Goal: Task Accomplishment & Management: Use online tool/utility

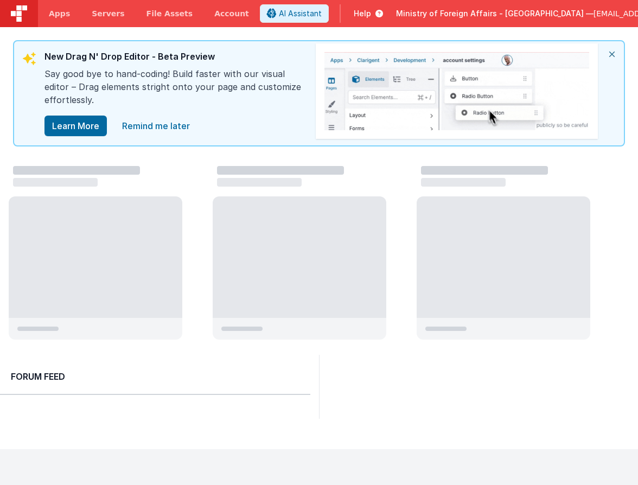
click at [613, 53] on icon "close" at bounding box center [612, 54] width 24 height 26
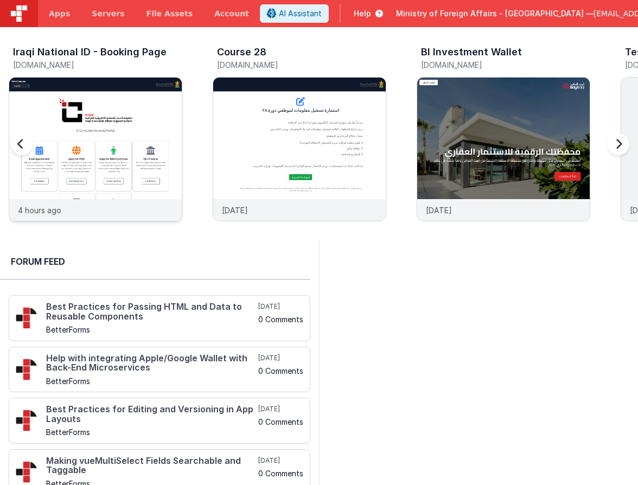
click at [146, 113] on div at bounding box center [95, 138] width 172 height 121
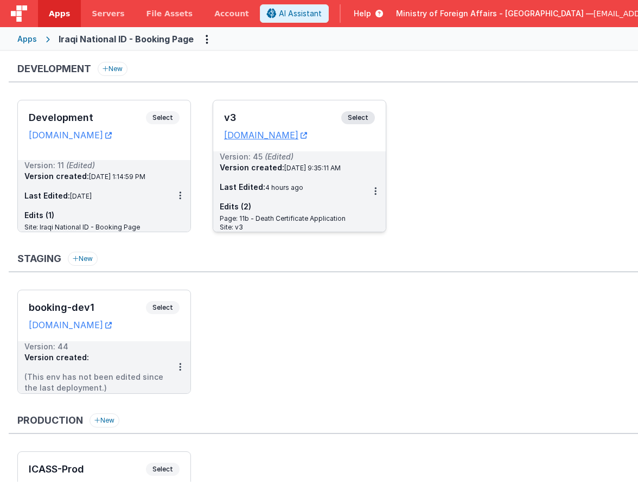
click at [351, 117] on span "Select" at bounding box center [358, 117] width 34 height 13
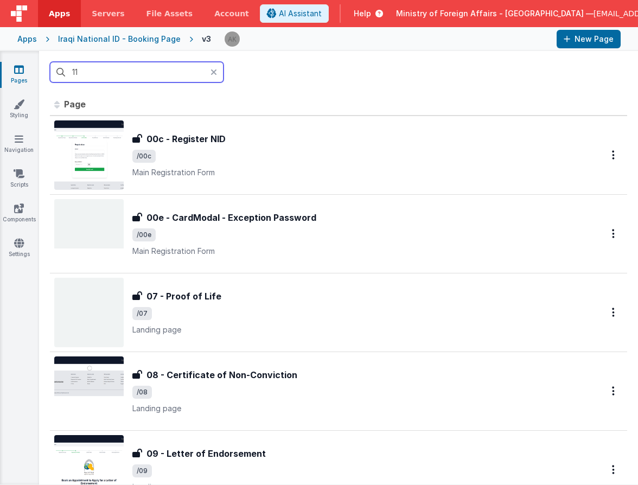
type input "11b"
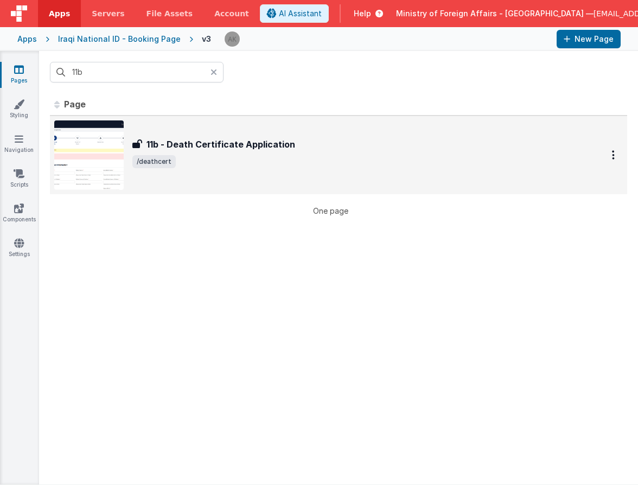
click at [72, 159] on img at bounding box center [88, 154] width 69 height 69
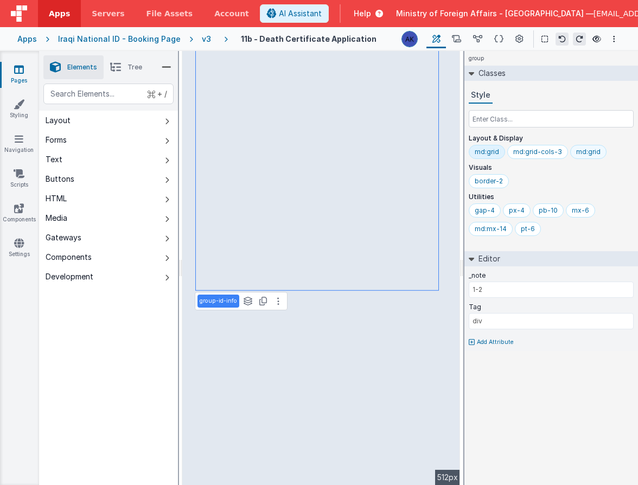
click at [593, 150] on div "md:grid" at bounding box center [588, 151] width 24 height 9
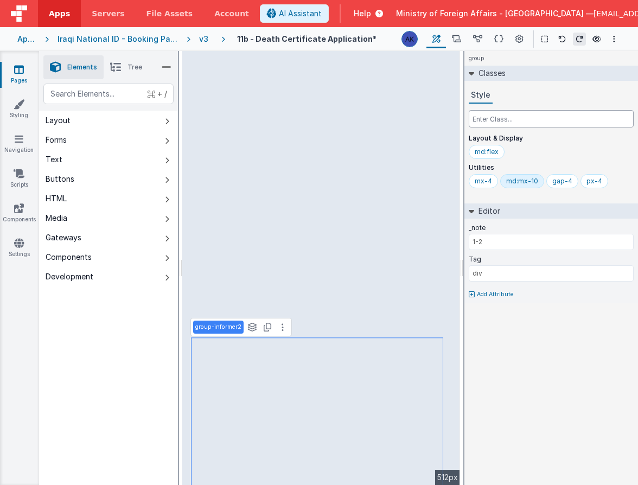
click at [510, 119] on input "text" at bounding box center [550, 118] width 165 height 17
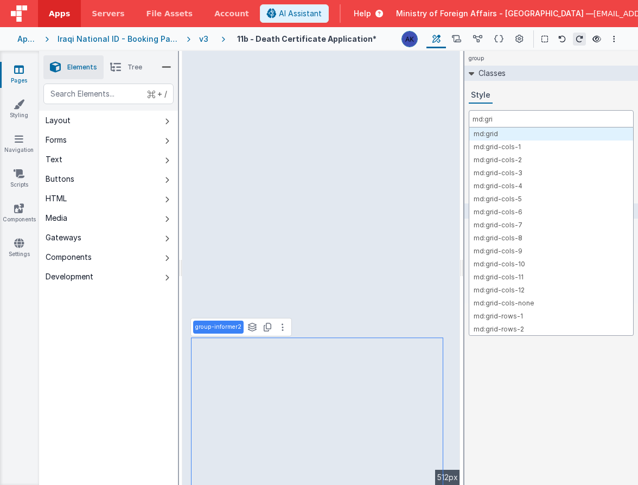
type input "md:grid"
type input "borde"
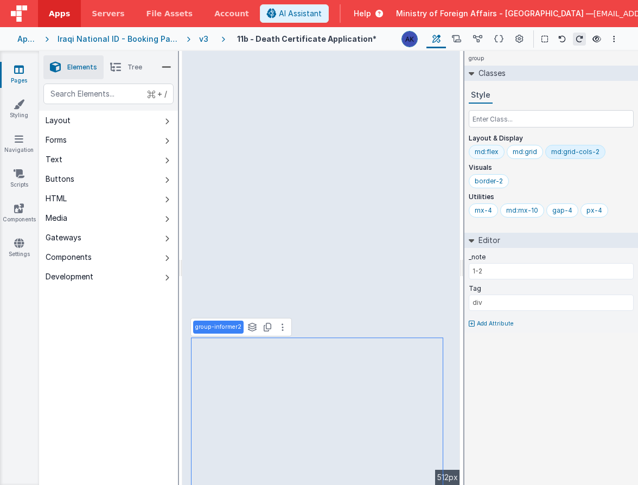
click at [500, 153] on div "md:flex" at bounding box center [486, 152] width 36 height 14
click at [535, 114] on input "text" at bounding box center [550, 118] width 165 height 17
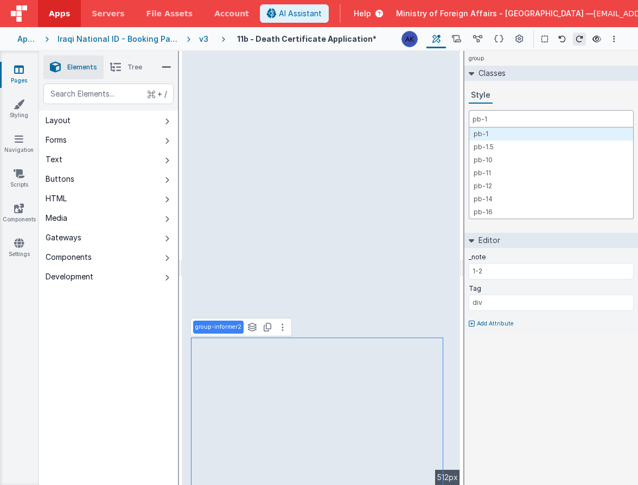
type input "pb-10"
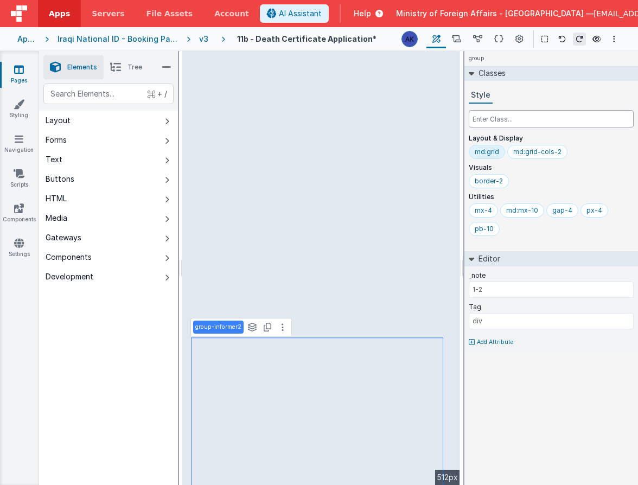
click at [512, 123] on input "text" at bounding box center [550, 118] width 165 height 17
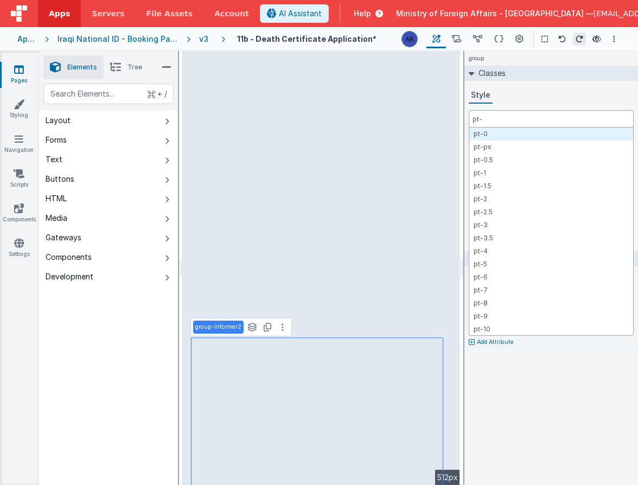
type input "pt-6"
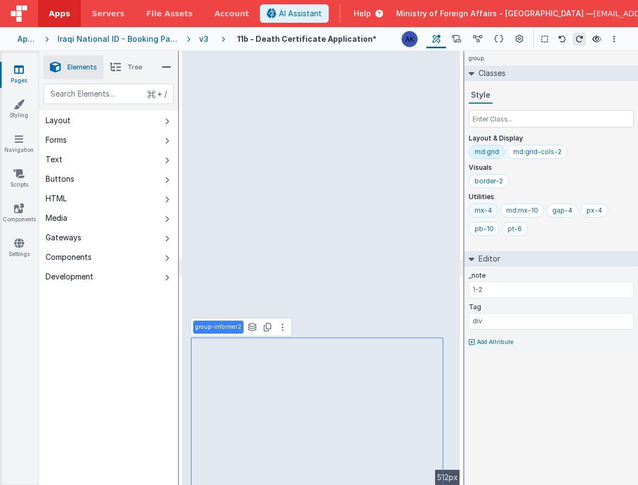
click at [481, 215] on div "mx-4" at bounding box center [482, 210] width 29 height 14
click at [505, 119] on input "text" at bounding box center [550, 118] width 165 height 17
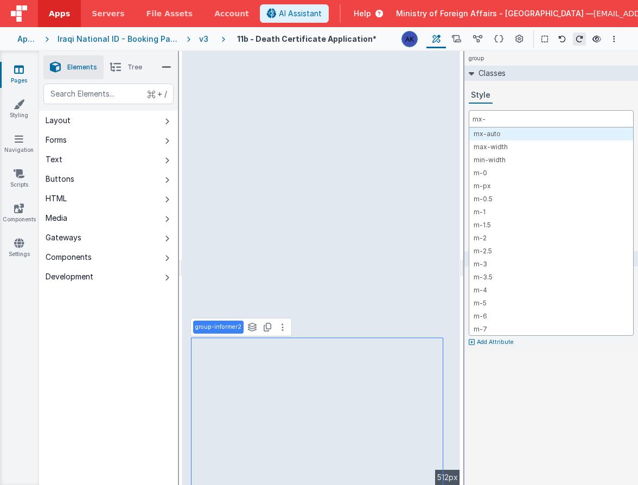
type input "mx-6"
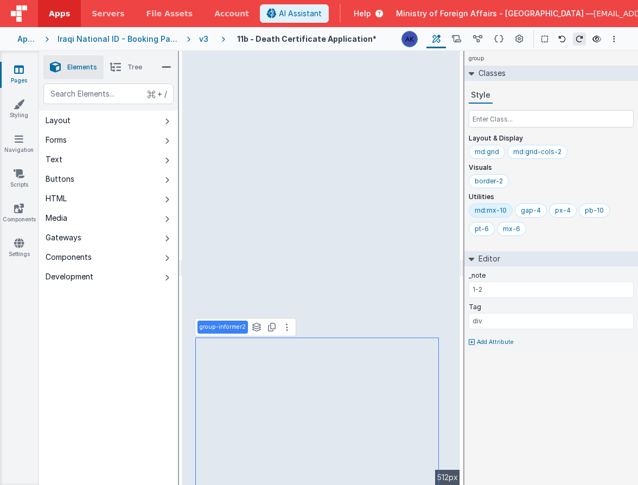
click at [500, 212] on div "md:mx-10" at bounding box center [490, 210] width 32 height 9
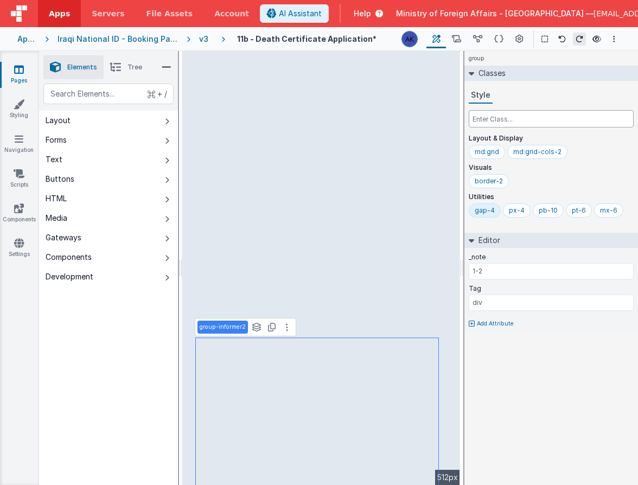
click at [511, 113] on input "text" at bounding box center [550, 118] width 165 height 17
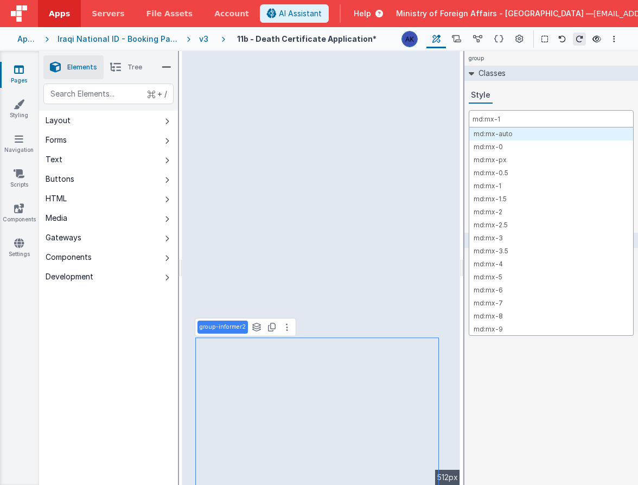
type input "md:mx-14"
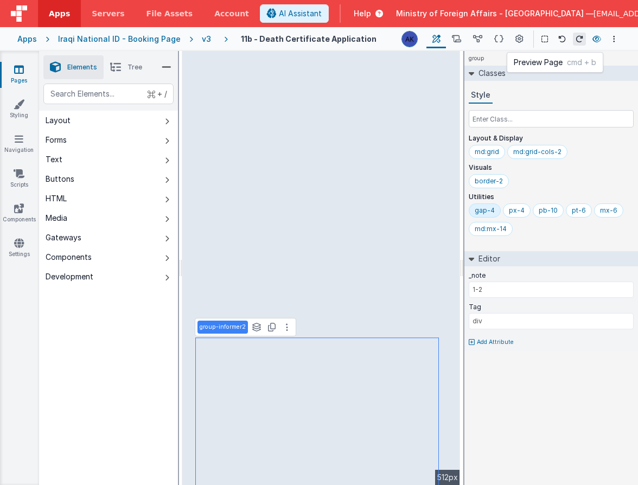
click at [600, 37] on icon at bounding box center [596, 39] width 9 height 8
type input "informer.name"
select select "regexp"
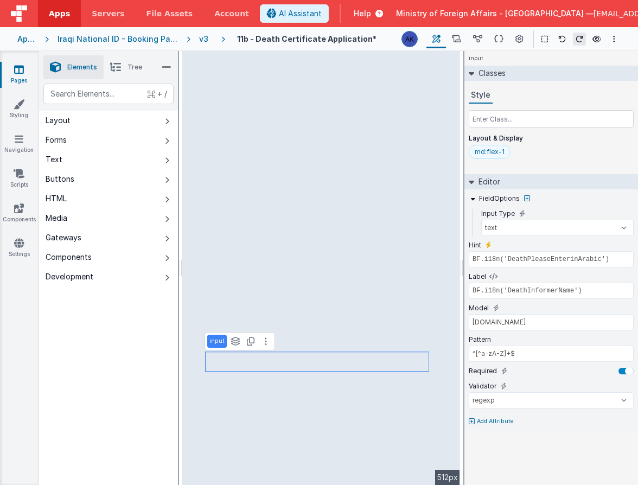
click at [493, 156] on div "md:flex-1" at bounding box center [489, 152] width 42 height 14
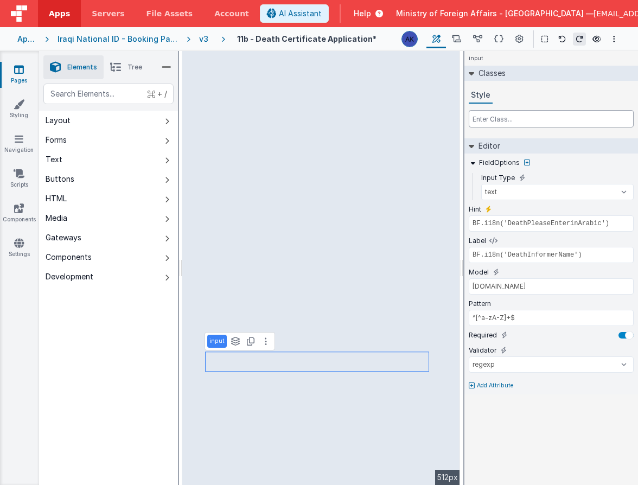
click at [490, 117] on input "text" at bounding box center [550, 118] width 165 height 17
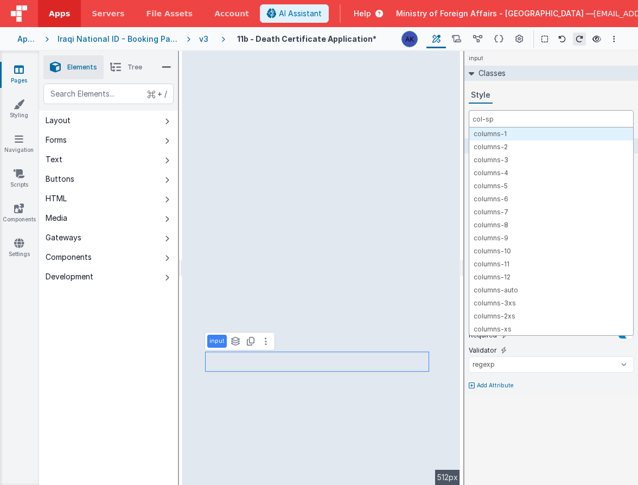
type input "col-spa"
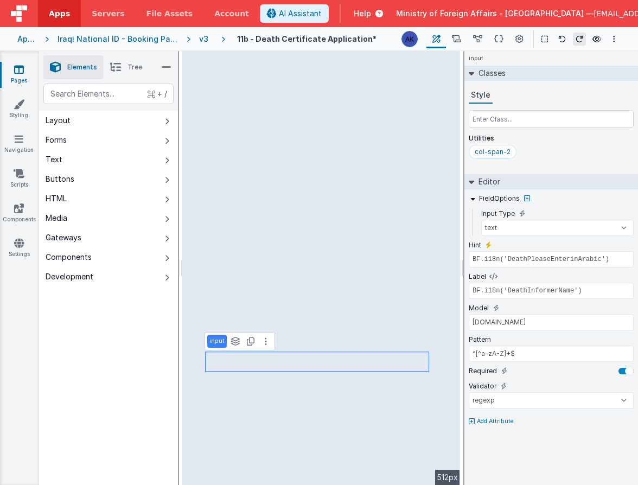
select select "required"
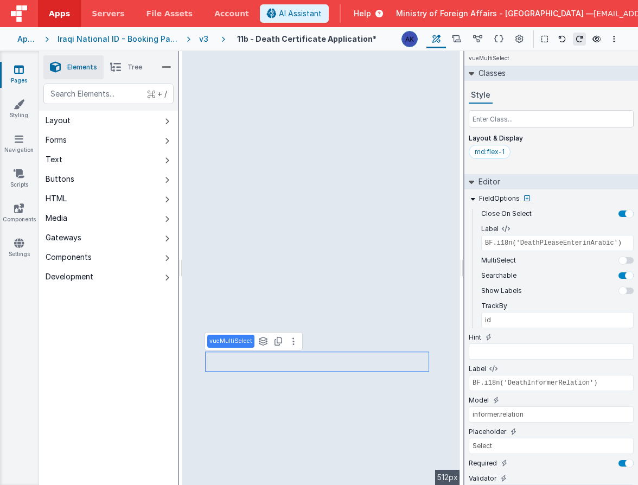
type input "app.i18n.langSelected == 'ar' || app.i18n.langSelected == 'kr' ? 'name_ar' : 'n…"
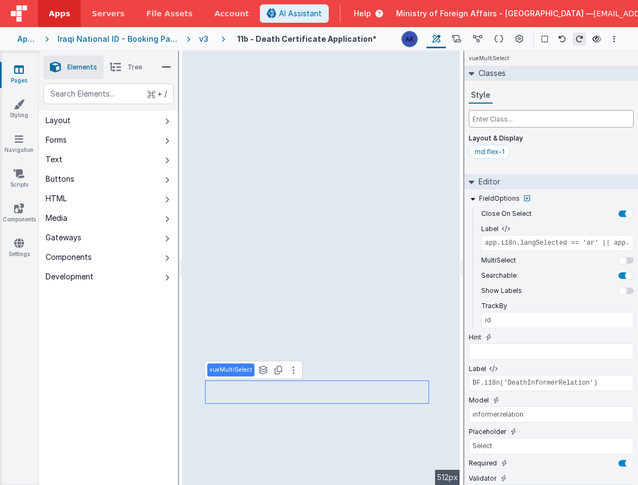
click at [497, 123] on input "text" at bounding box center [550, 118] width 165 height 17
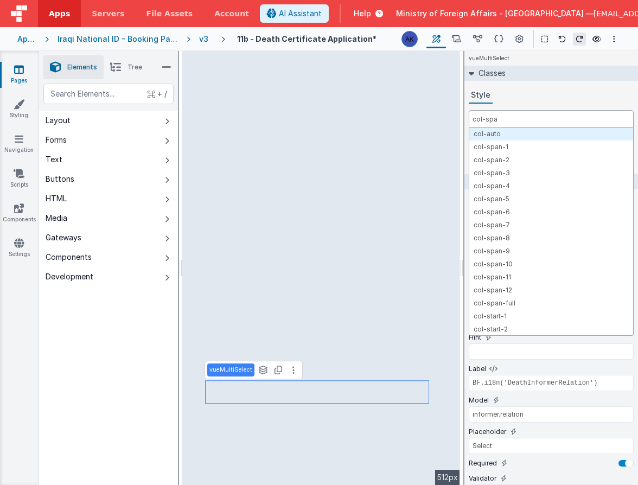
type input "col-span"
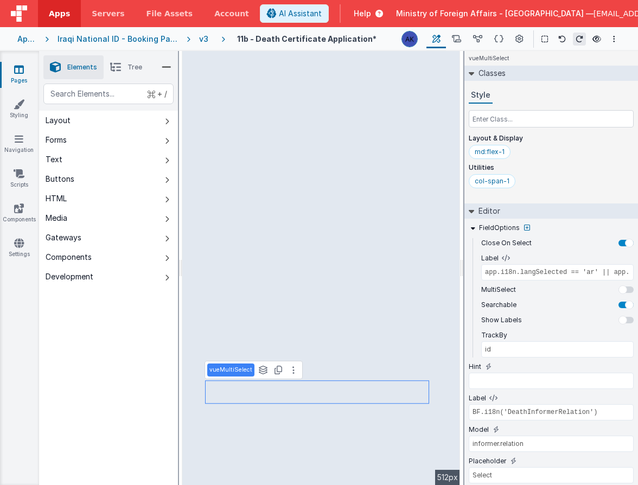
select select "regexp"
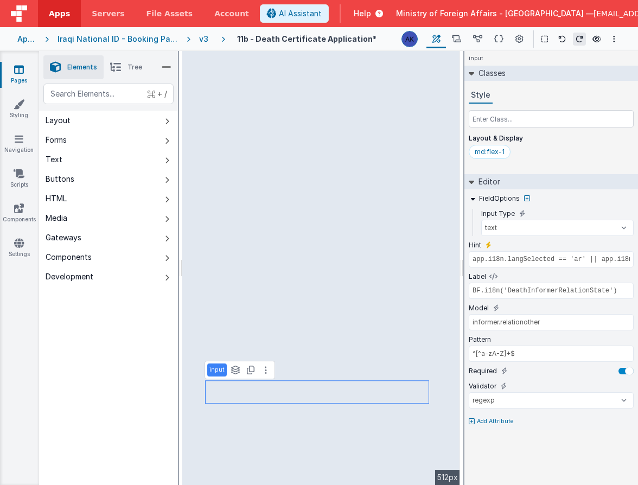
type input "BF.i18n('DeathPleaseEnterinArabic')"
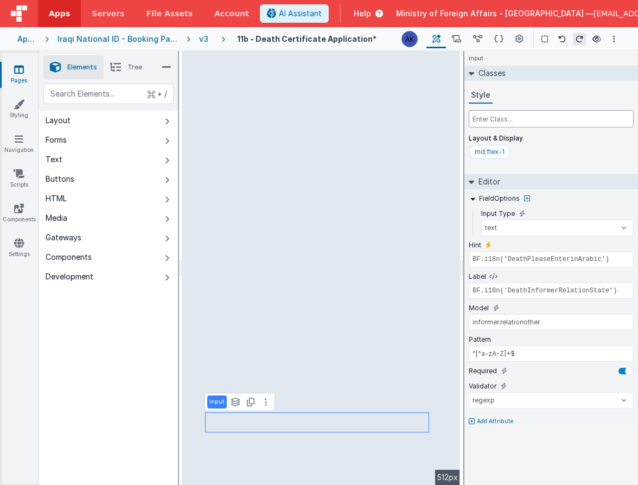
click at [504, 123] on input "text" at bounding box center [550, 118] width 165 height 17
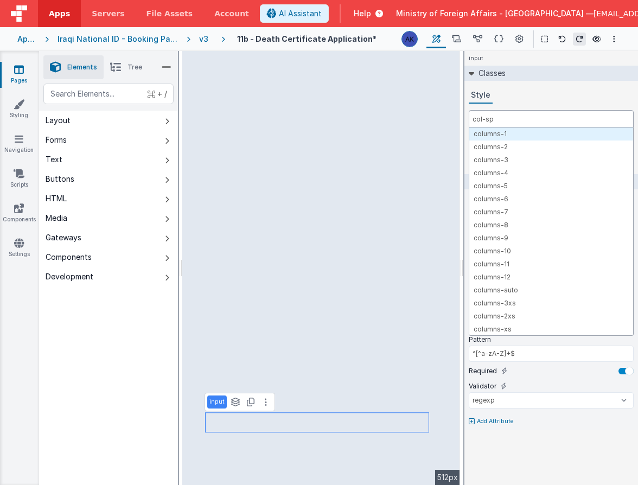
type input "col-spa"
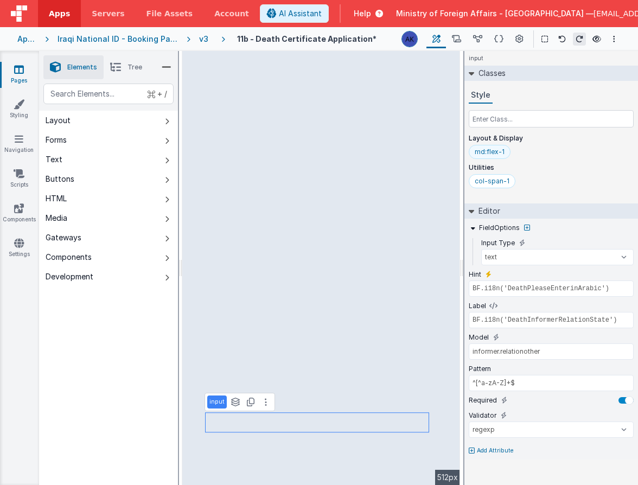
click at [495, 154] on div "md:flex-1" at bounding box center [489, 151] width 30 height 9
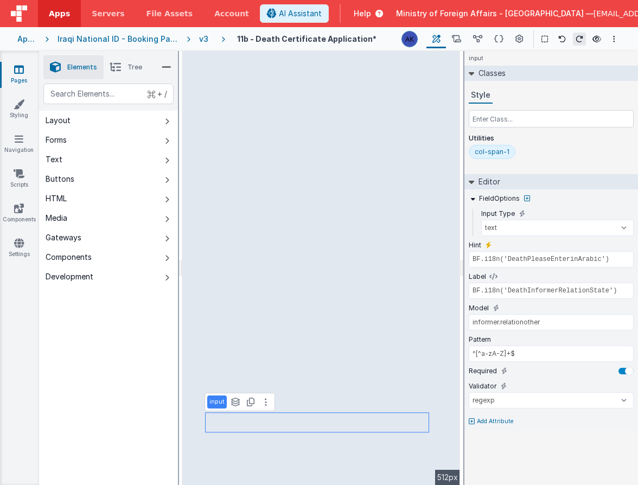
type input "app.i18n.langSelected == 'ar' || app.i18n.langSelected == 'kr' ? 'name_ar' : 'n…"
select select "required"
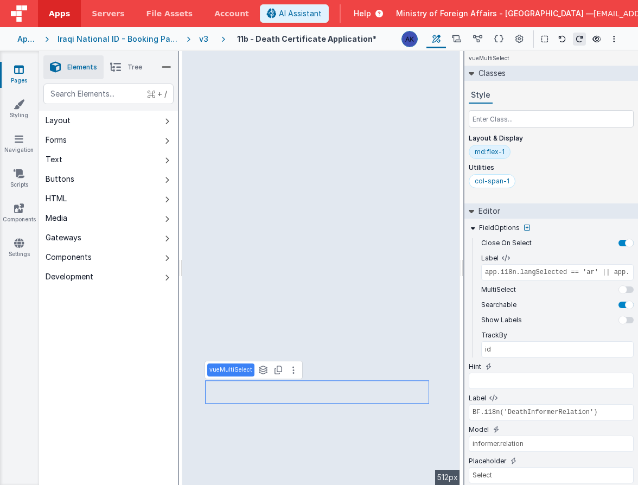
click at [500, 152] on div "md:flex-1" at bounding box center [489, 151] width 30 height 9
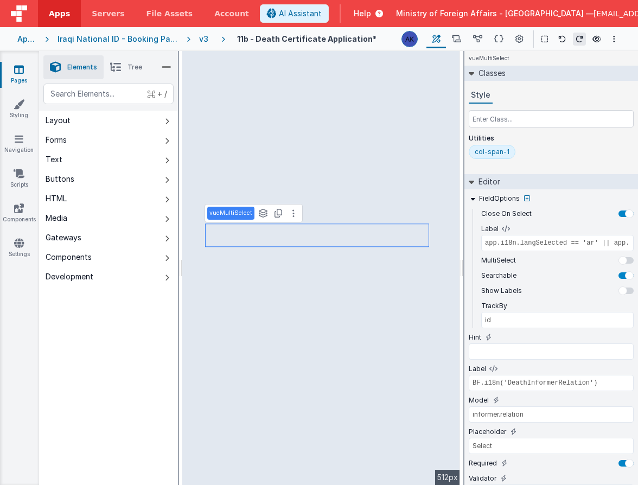
type input "BF.i18n('BirthPleaseEnterCityArabic')"
select select "regexp"
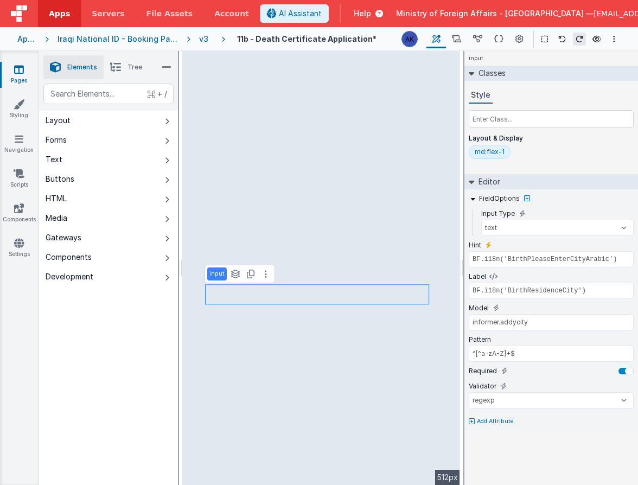
click at [495, 148] on div "md:flex-1" at bounding box center [489, 151] width 30 height 9
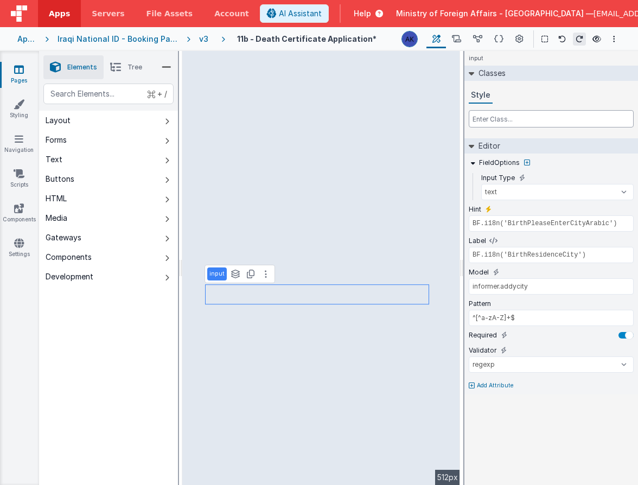
click at [502, 122] on input "text" at bounding box center [550, 118] width 165 height 17
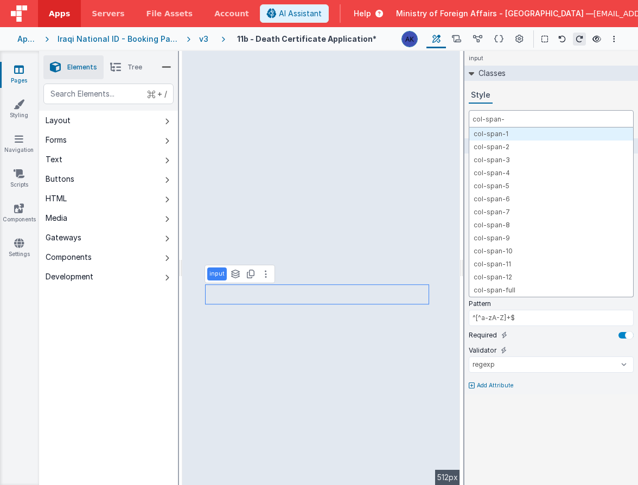
type input "col-span-1"
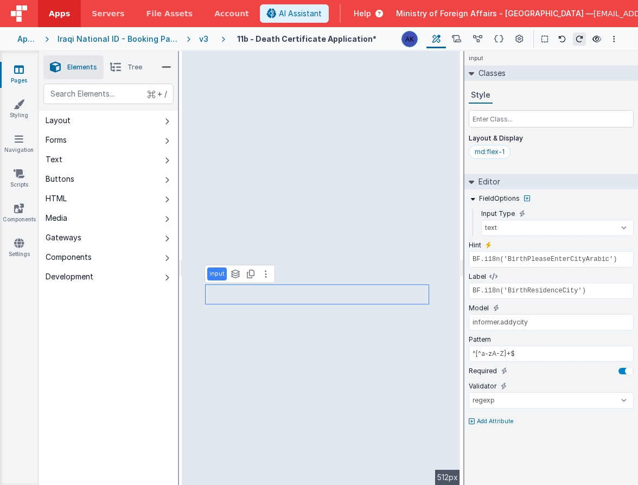
type input "BF.i18n('BirthPleaseEnterProvinceArabic')"
type input "BF.i18n('BirthResidenceProvinceState')"
type input "informer.addystate"
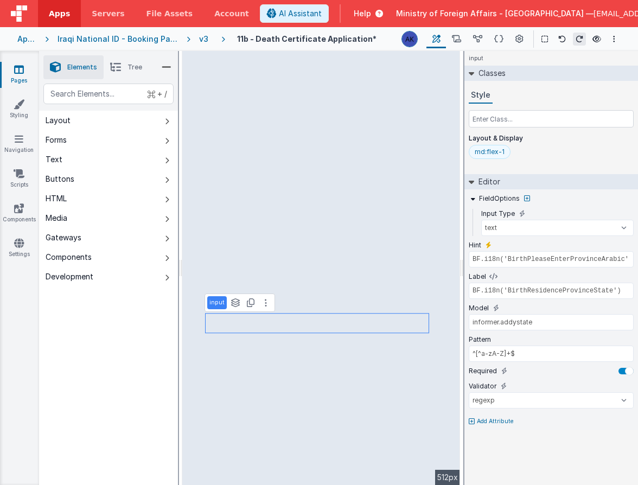
click at [484, 153] on div "md:flex-1" at bounding box center [489, 151] width 30 height 9
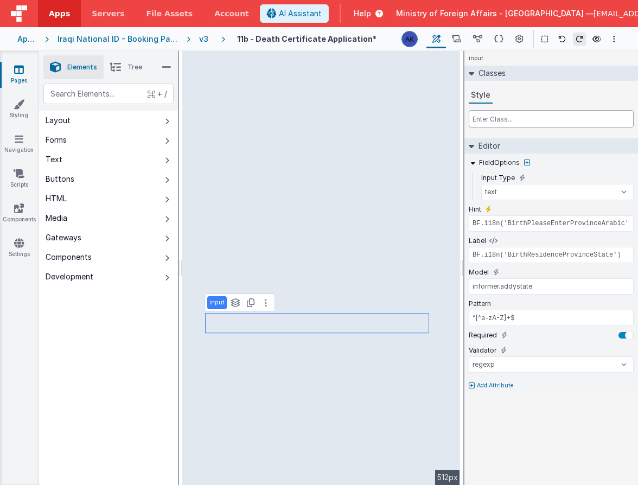
click at [497, 124] on input "text" at bounding box center [550, 118] width 165 height 17
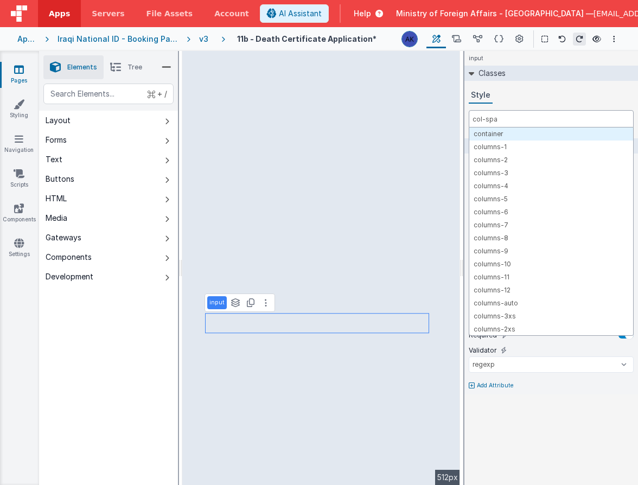
type input "col-span"
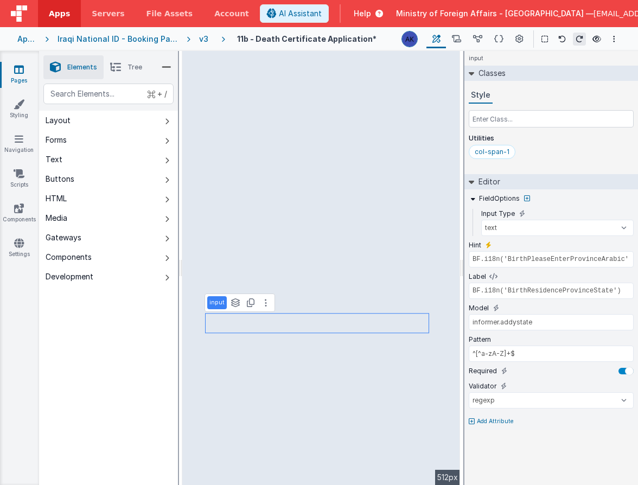
select select "required"
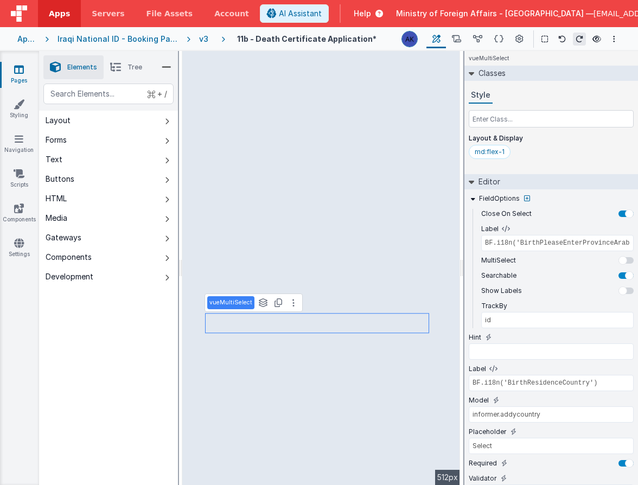
type input "app.i18n.langSelected == 'ar' || app.i18n.langSelected == 'kr' ? 'name_ar' : 'n…"
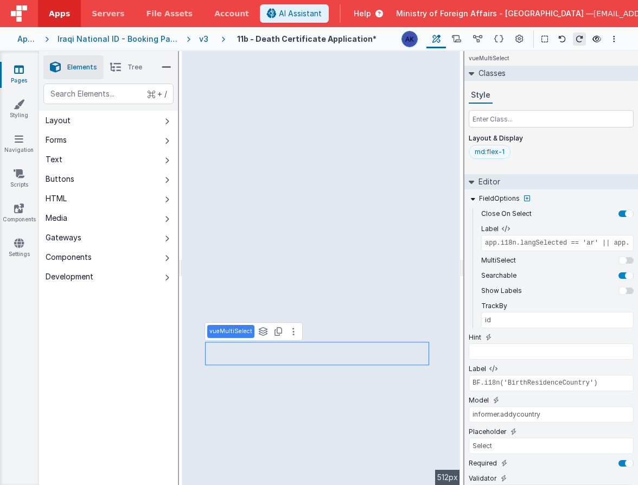
click at [492, 153] on div "md:flex-1" at bounding box center [489, 151] width 30 height 9
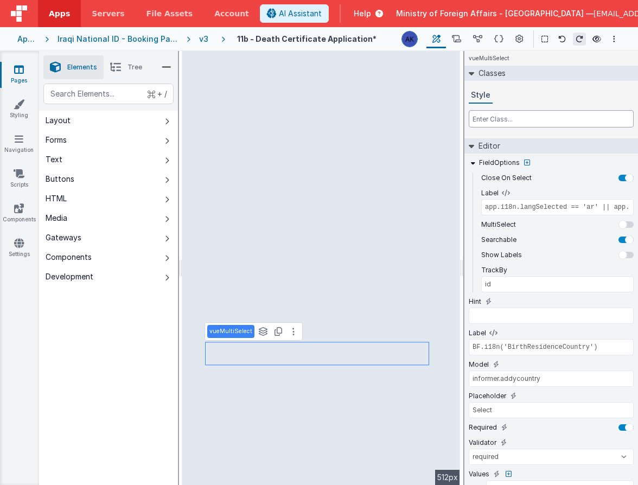
click at [493, 118] on input "text" at bounding box center [550, 118] width 165 height 17
type input "col-sp"
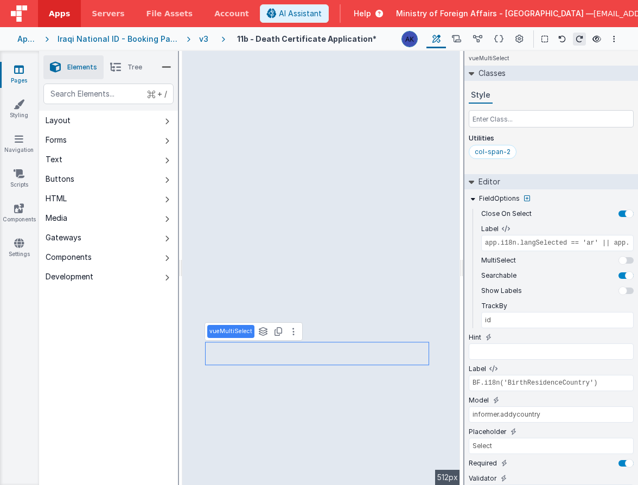
select select "email"
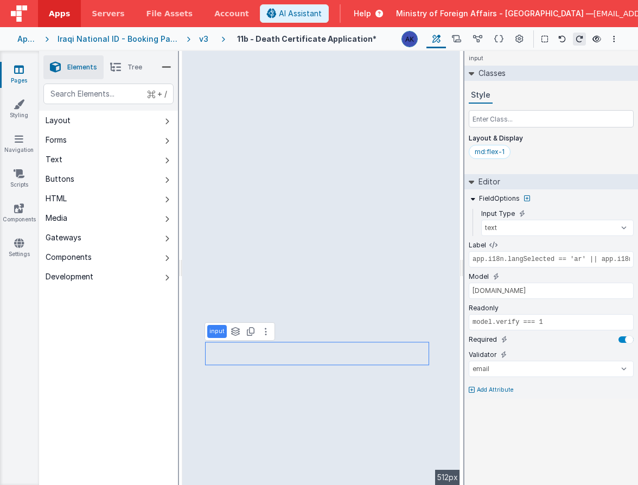
type input "BF.i18n('gsemail')"
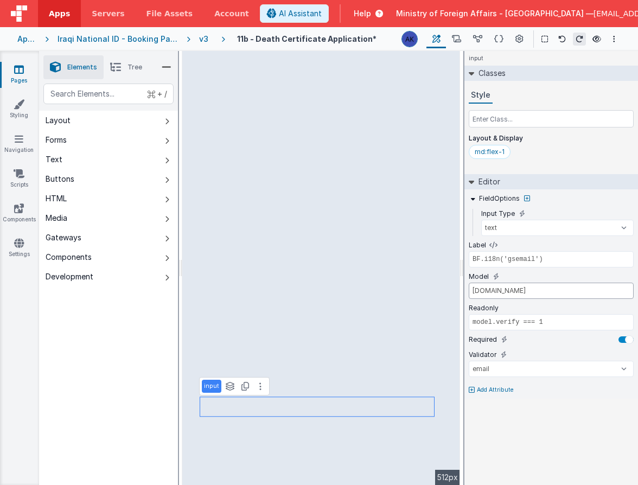
click at [490, 288] on input "newborn.email" at bounding box center [550, 290] width 165 height 16
type input "informer.email"
click at [499, 154] on div "md:flex-1" at bounding box center [489, 151] width 30 height 9
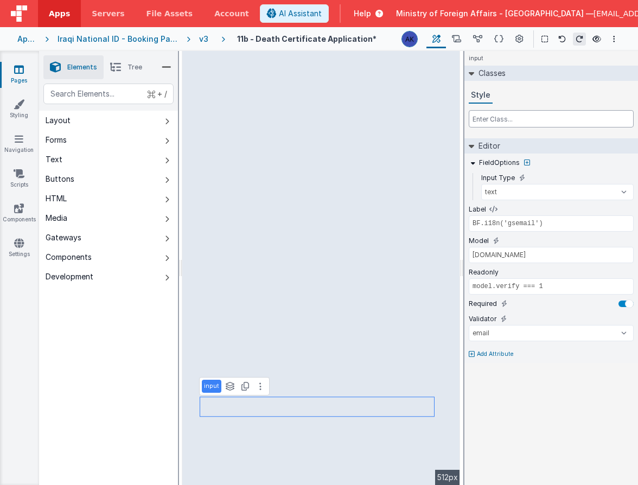
click at [500, 119] on input "text" at bounding box center [550, 118] width 165 height 17
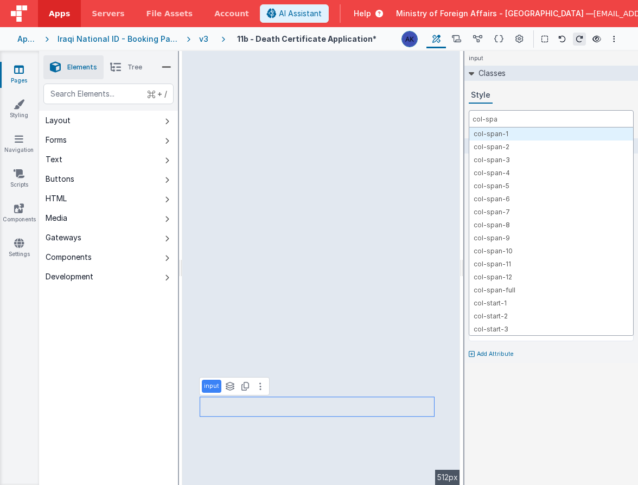
type input "col-span"
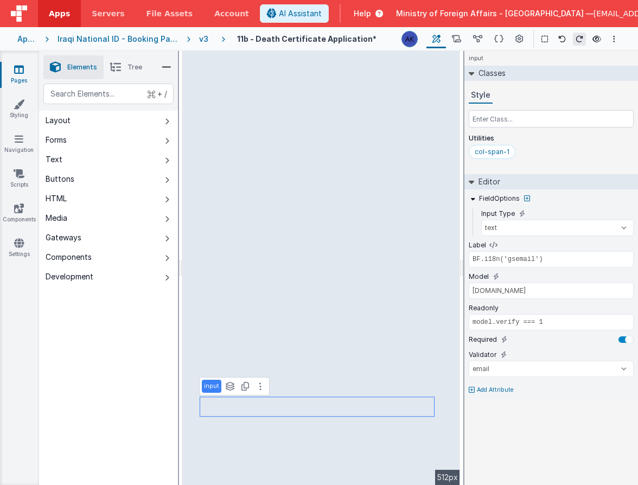
select select "string"
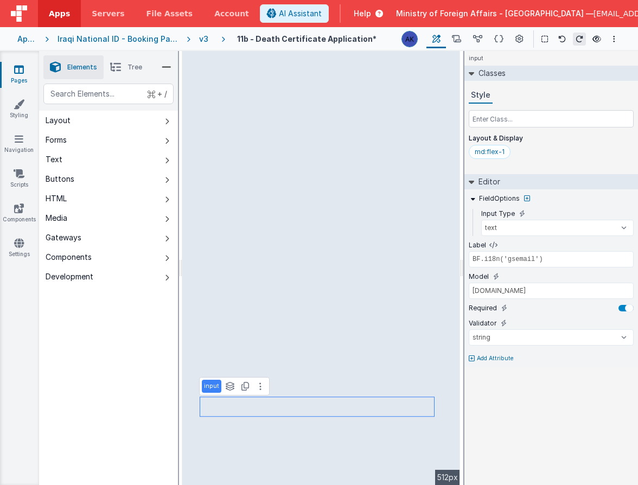
type input "BF.i18n('gsphoneno')"
type input "informer.phoneno"
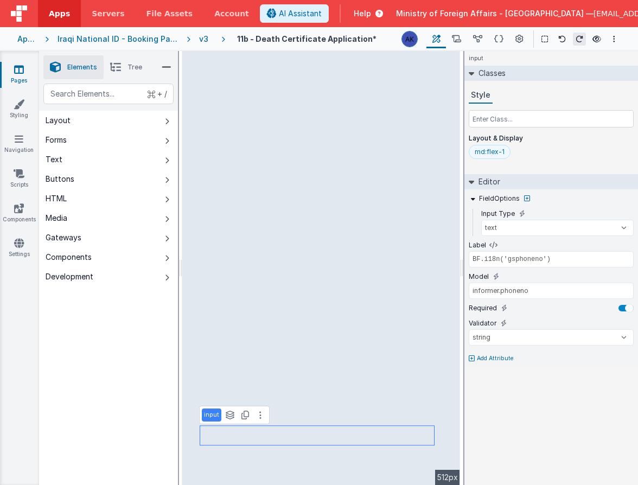
click at [492, 156] on div "md:flex-1" at bounding box center [489, 152] width 42 height 14
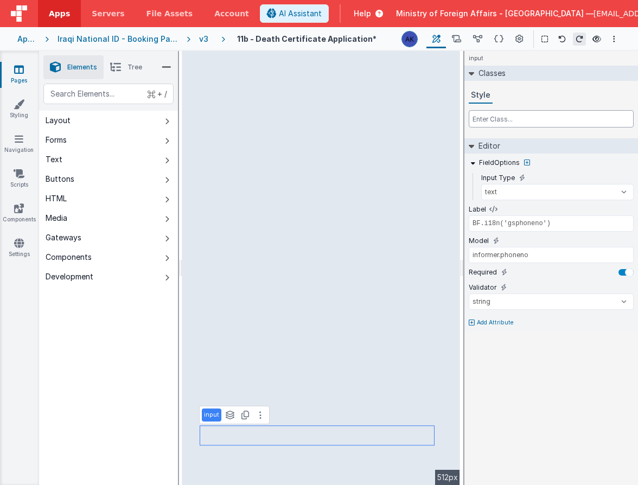
click at [499, 120] on input "text" at bounding box center [550, 118] width 165 height 17
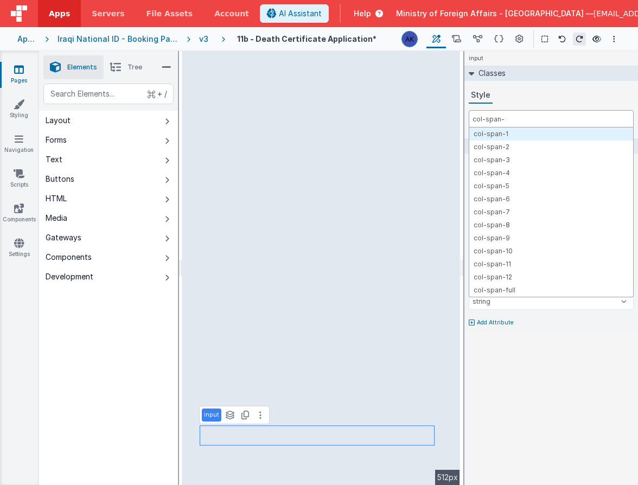
type input "col-span-1"
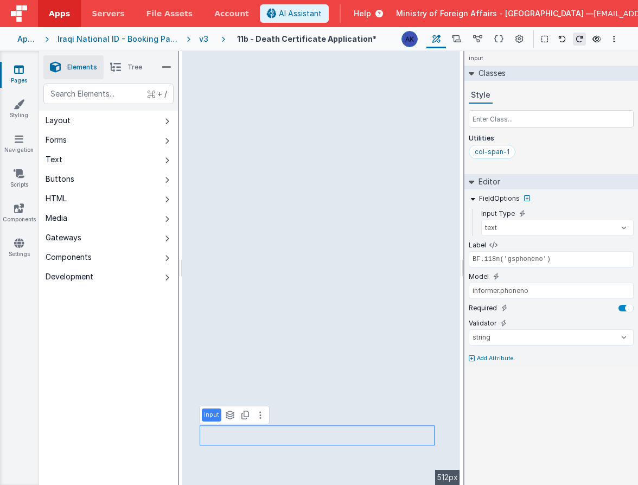
select select "email"
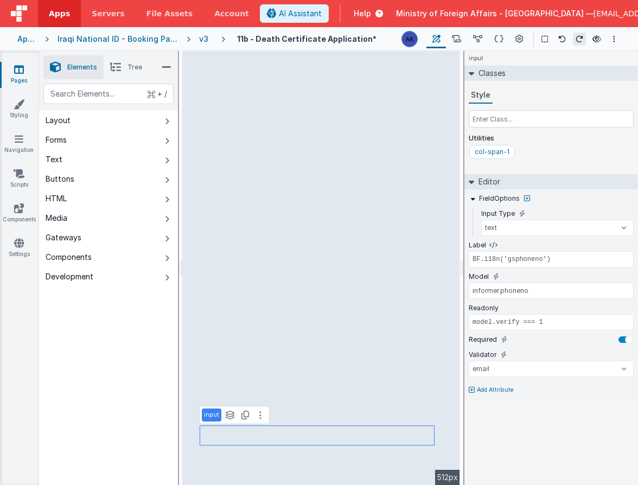
type input "BF.i18n('gsemail')"
type input "informer.email"
select select "string"
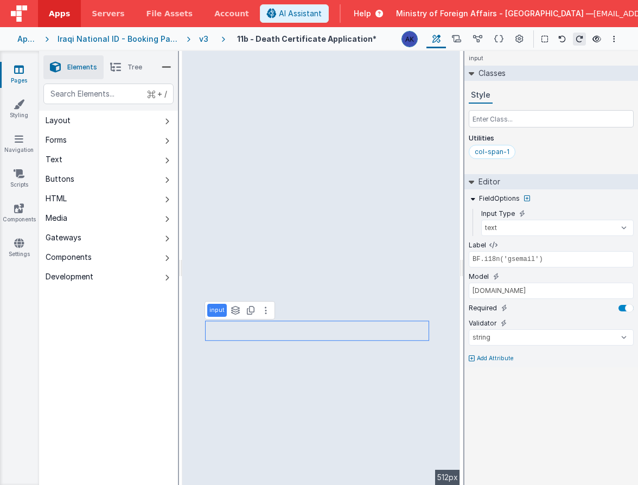
type input "BF.i18n('gsphoneno')"
type input "informer.phoneno"
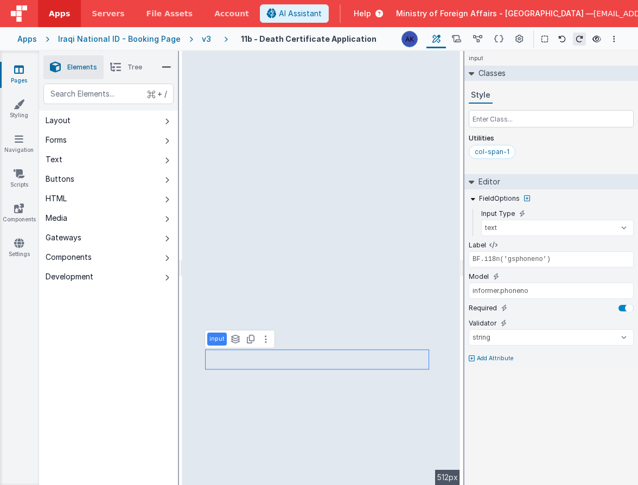
type input "app.i18n.langSelected == 'ar' || app.i18n.langSelected == 'kr' ? 'name_ar' : 'n…"
select select "required"
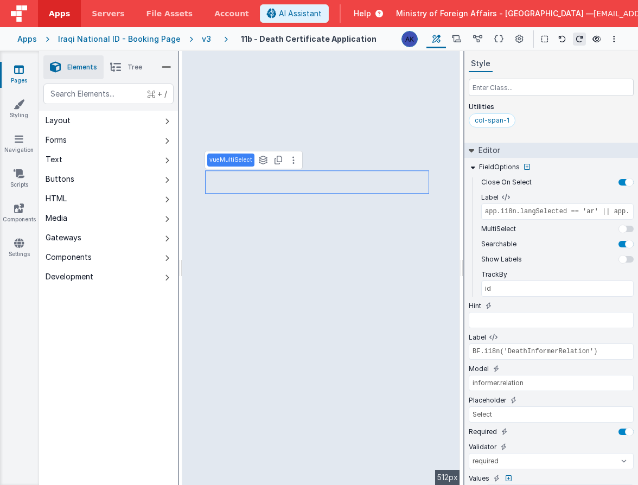
scroll to position [77, 0]
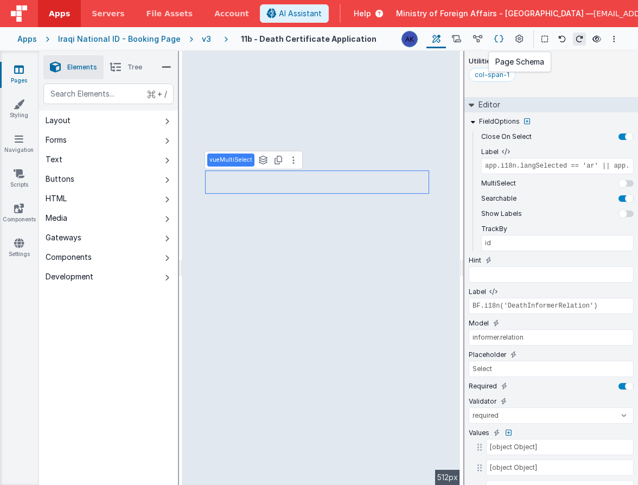
click at [504, 39] on button at bounding box center [498, 39] width 21 height 18
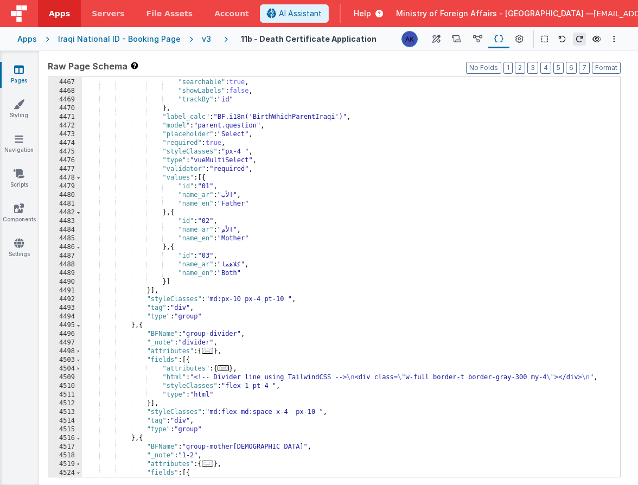
scroll to position [12690, 0]
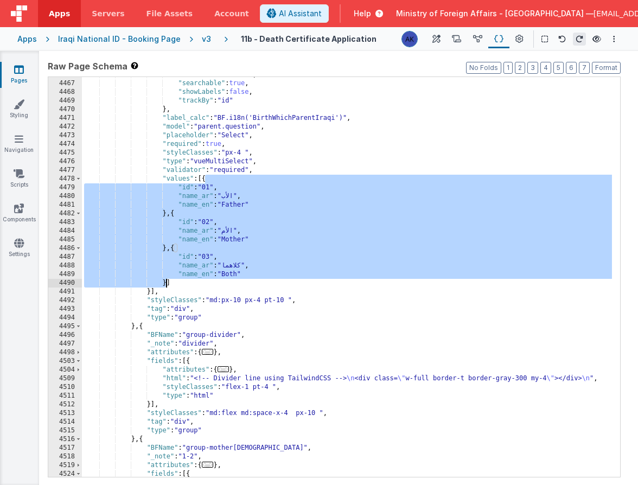
drag, startPoint x: 205, startPoint y: 178, endPoint x: 164, endPoint y: 281, distance: 110.3
click at [164, 281] on div ""multiSelect" : false , "searchable" : true , "showLabels" : false , "trackBy" …" at bounding box center [347, 278] width 530 height 417
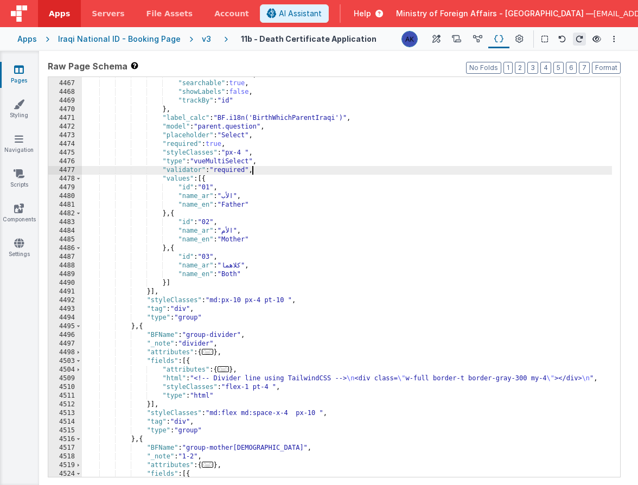
click at [252, 169] on div ""multiSelect" : false , "searchable" : true , "showLabels" : false , "trackBy" …" at bounding box center [347, 278] width 530 height 417
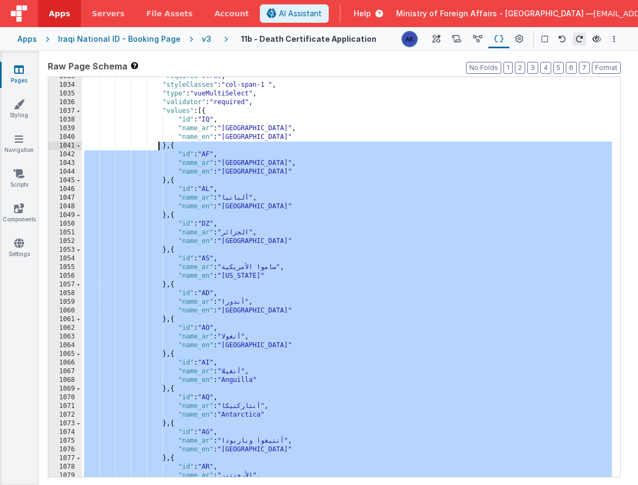
scroll to position [2693, 0]
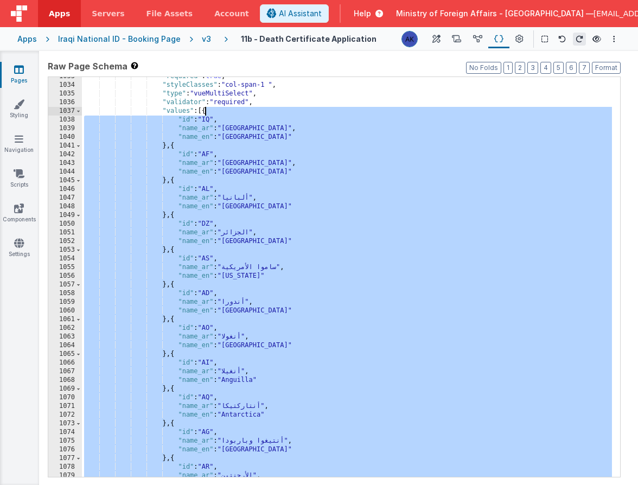
drag, startPoint x: 166, startPoint y: 181, endPoint x: 205, endPoint y: 111, distance: 79.8
click at [205, 111] on div ""required" : true , "styleClasses" : "col-span-1 " , "type" : "vueMultiSelect" …" at bounding box center [347, 280] width 530 height 417
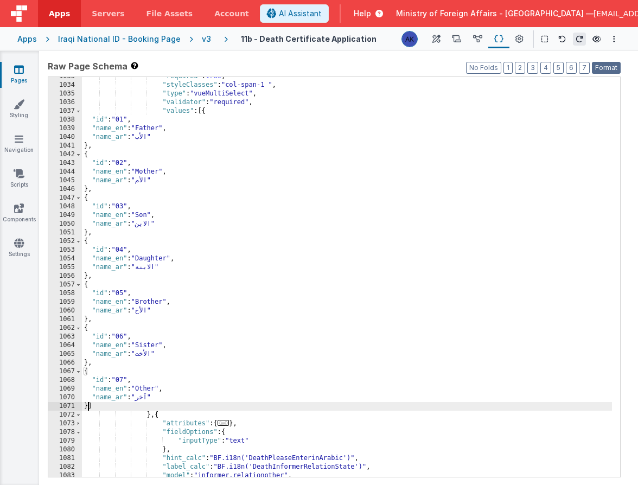
click at [614, 63] on button "Format" at bounding box center [606, 68] width 29 height 12
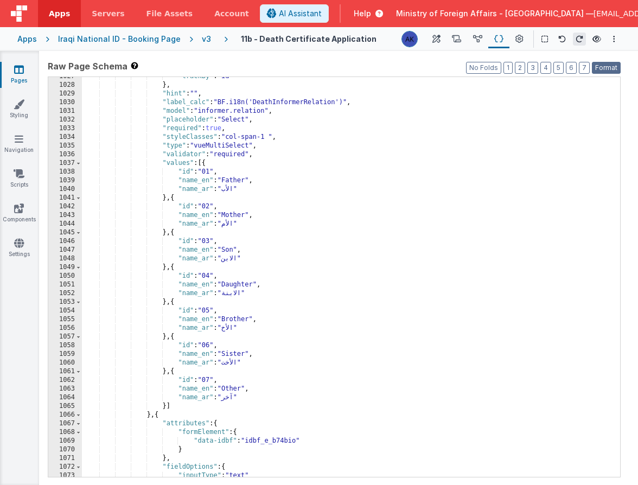
scroll to position [3578, 0]
click at [438, 42] on icon at bounding box center [436, 39] width 8 height 11
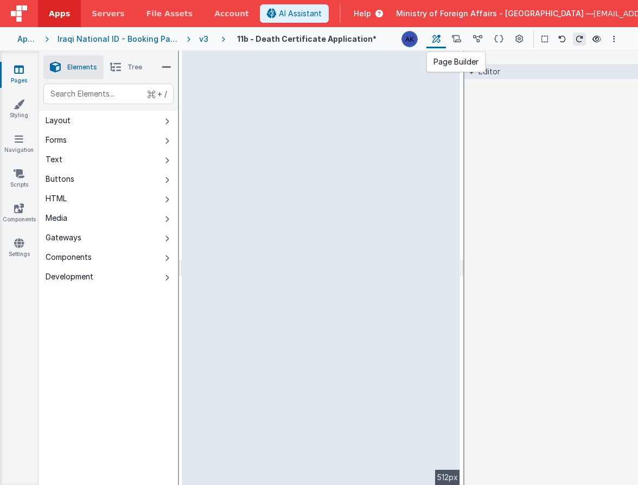
scroll to position [0, 0]
select select "regexp"
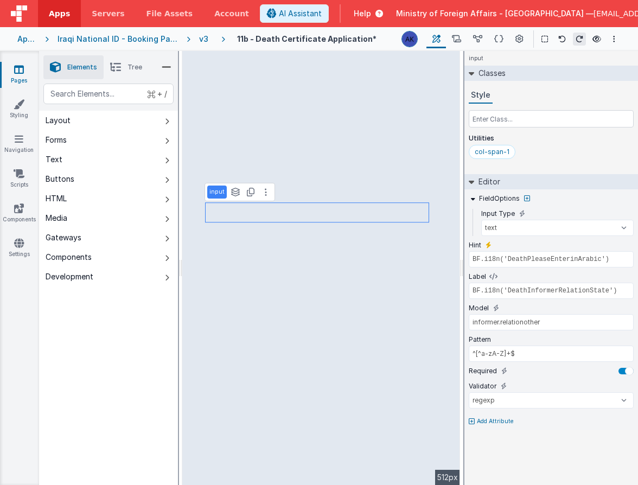
click at [481, 420] on p "Add Attribute" at bounding box center [495, 421] width 37 height 9
click at [494, 415] on icon at bounding box center [497, 417] width 6 height 9
type input "app.i18n.langSelected == 'ar' || app.i18n.langSelected == 'kr' ? 'name_ar' : 'n…"
type input "Select"
select select "required"
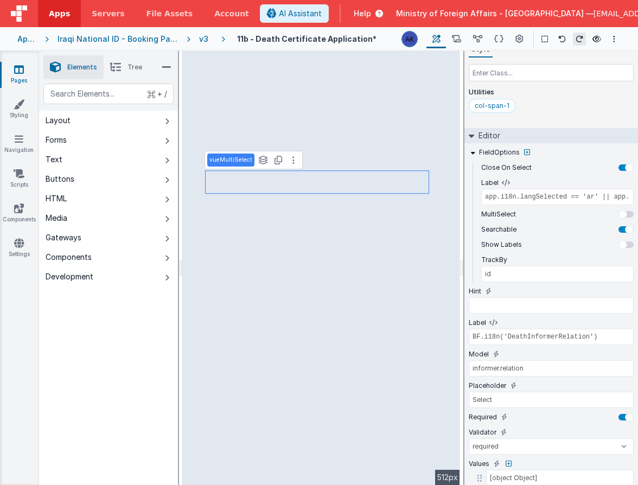
scroll to position [60, 0]
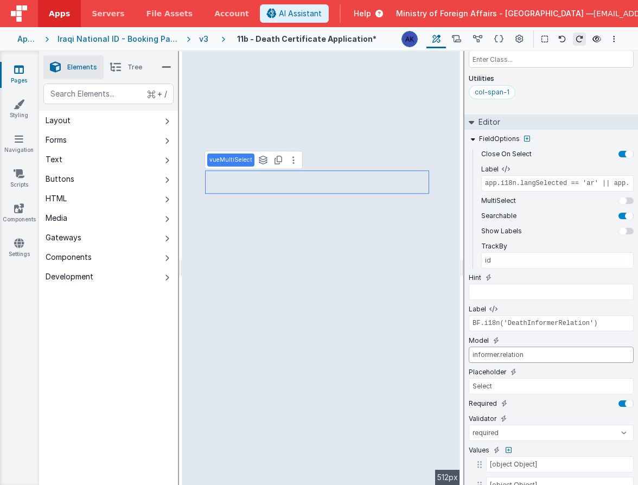
click at [519, 352] on input "informer.relation" at bounding box center [550, 354] width 165 height 16
type input "BF.i18n('DeathPleaseEnterinArabic')"
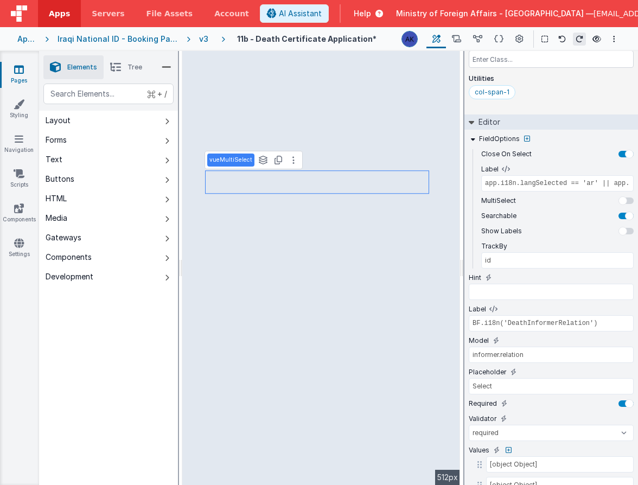
type input "false"
select select "regexp"
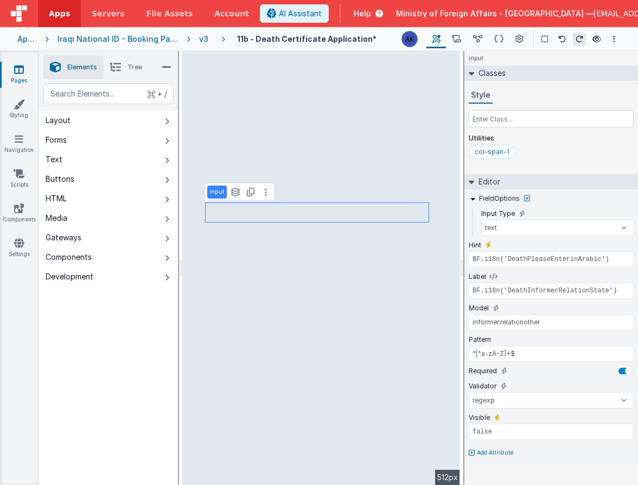
scroll to position [0, 0]
click at [495, 430] on input "false" at bounding box center [550, 431] width 165 height 16
paste input "informer.relation"
click at [473, 431] on input "informer.relation" at bounding box center [550, 431] width 165 height 16
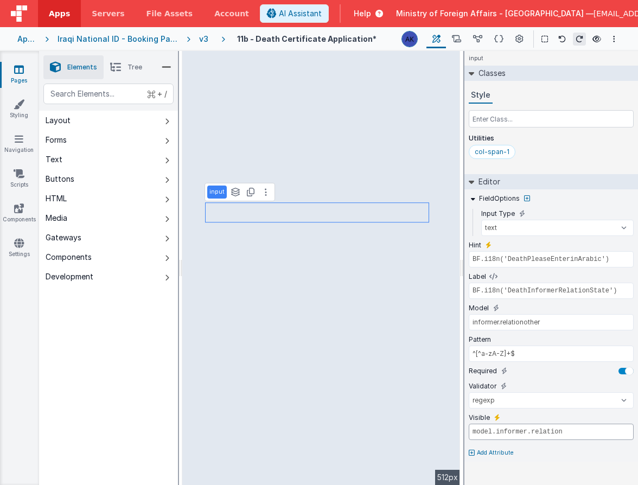
click at [596, 434] on input "model.informer.relation" at bounding box center [550, 431] width 165 height 16
type input "model.informer.relation.id === '07'"
type input "app.i18n.langSelected == 'ar' || app.i18n.langSelected == 'kr' ? 'name_ar' : 'n…"
type input "Select"
select select "required"
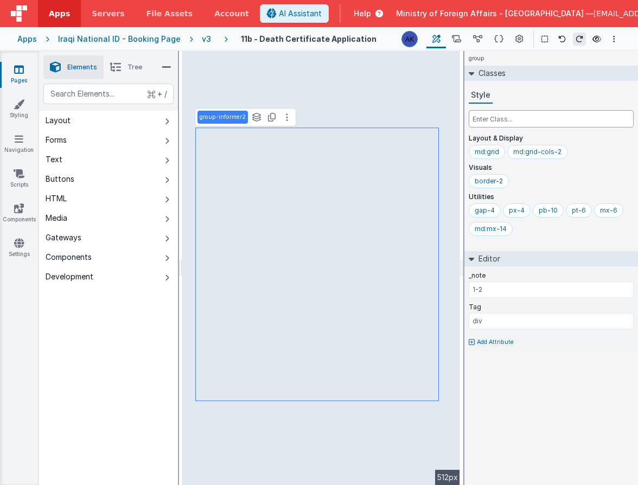
click at [547, 118] on input "text" at bounding box center [550, 118] width 165 height 17
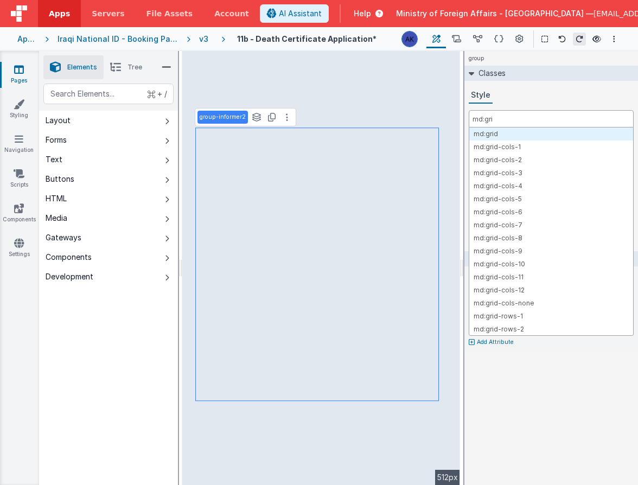
type input "md:grid"
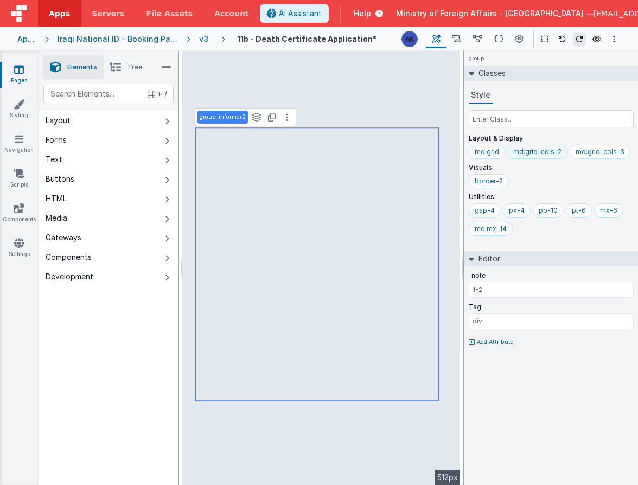
click at [545, 151] on div "md:grid-cols-2" at bounding box center [537, 151] width 48 height 9
type input "informer.name"
select select "regexp"
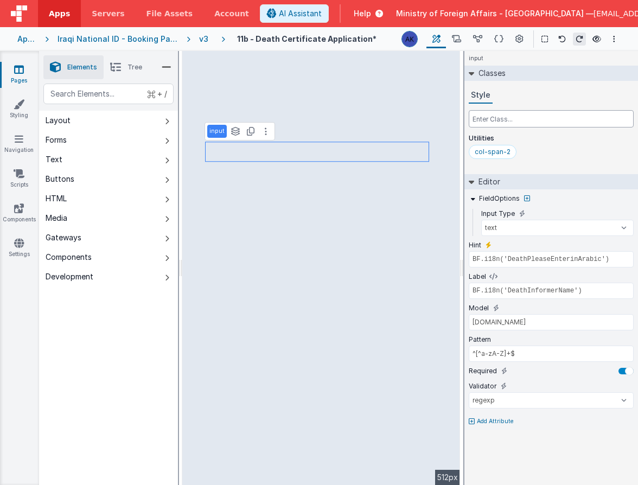
click at [487, 124] on input "text" at bounding box center [550, 118] width 165 height 17
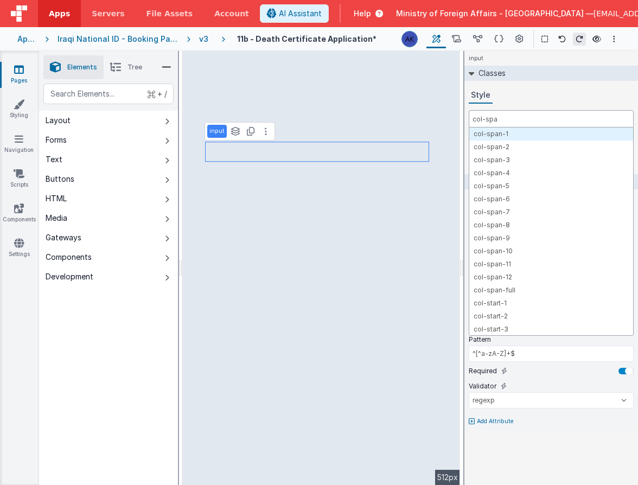
type input "col-span"
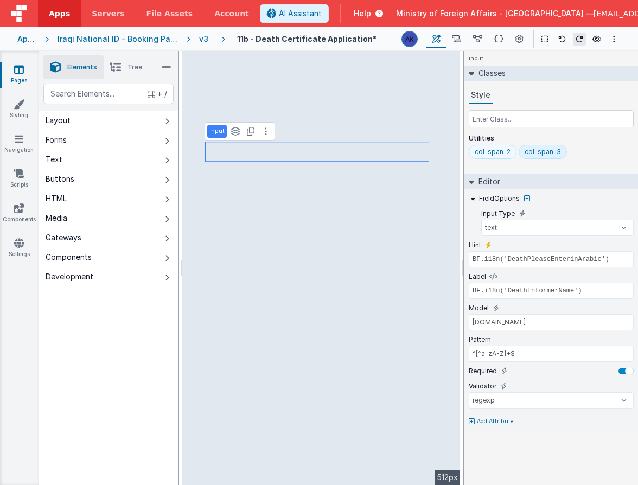
click at [505, 148] on div "col-span-2" at bounding box center [492, 151] width 36 height 9
type input "app.i18n.langSelected == 'ar' || app.i18n.langSelected == 'kr' ? 'name_ar' : 'n…"
select select "required"
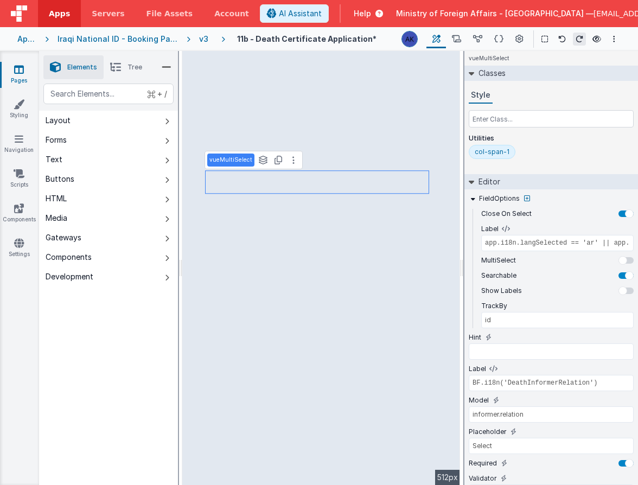
click at [501, 150] on div "col-span-1" at bounding box center [491, 151] width 35 height 9
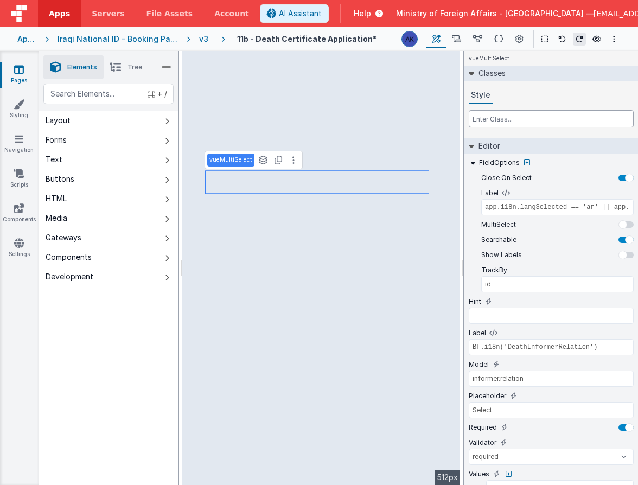
click at [500, 120] on input "text" at bounding box center [550, 118] width 165 height 17
type input "col-s"
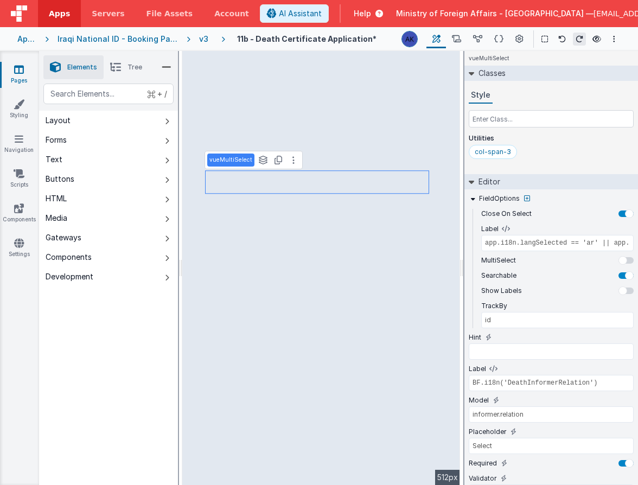
select select "regexp"
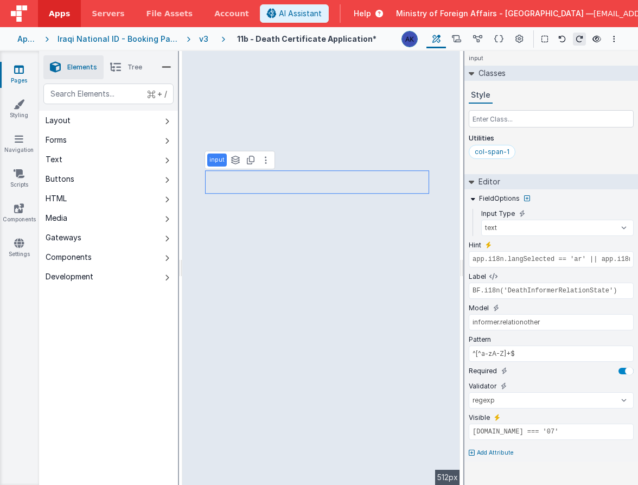
type input "BF.i18n('DeathPleaseEnterinArabic')"
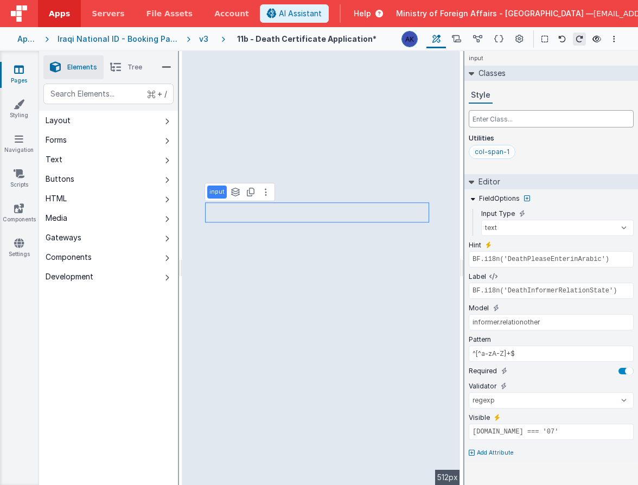
click at [495, 121] on input "text" at bounding box center [550, 118] width 165 height 17
type input "col-s"
click at [493, 147] on div "col-span-1" at bounding box center [491, 151] width 35 height 9
type input "BF.i18n('BirthPleaseEnterCityArabic')"
type input "BF.i18n('BirthResidenceCity')"
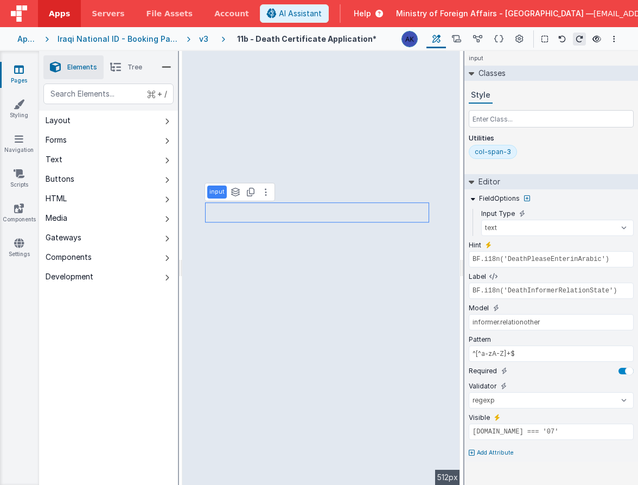
type input "informer.addycity"
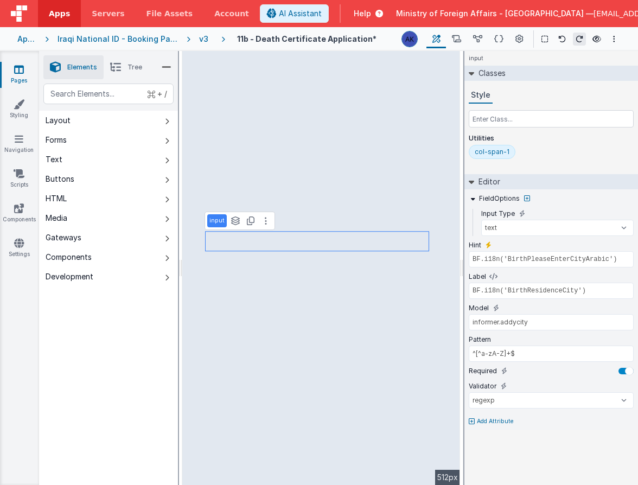
type input "BF.i18n('BirthPleaseEnterProvinceArabic')"
type input "BF.i18n('BirthResidenceProvinceState')"
type input "informer.addystate"
type input "app.i18n.langSelected == 'ar' || app.i18n.langSelected == 'kr' ? 'name_ar' : 'n…"
select select "required"
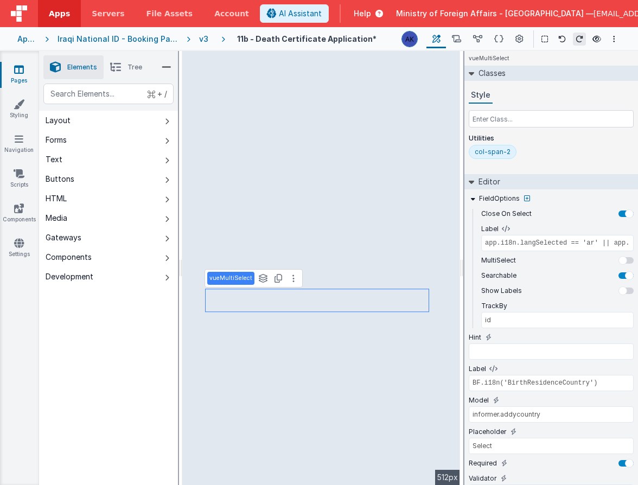
click at [504, 150] on div "col-span-2" at bounding box center [492, 151] width 36 height 9
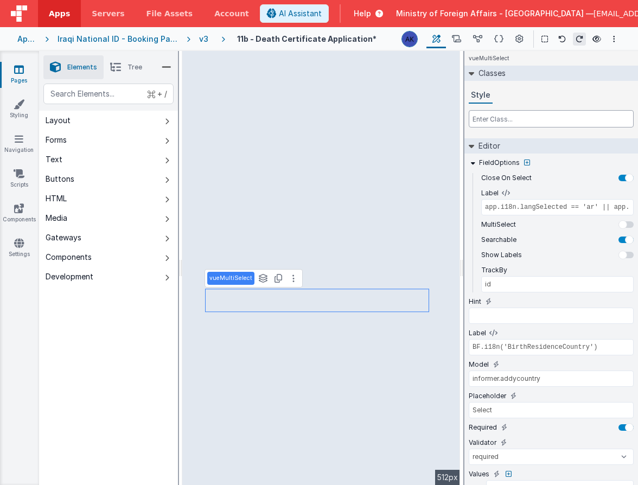
click at [497, 114] on input "text" at bounding box center [550, 118] width 165 height 17
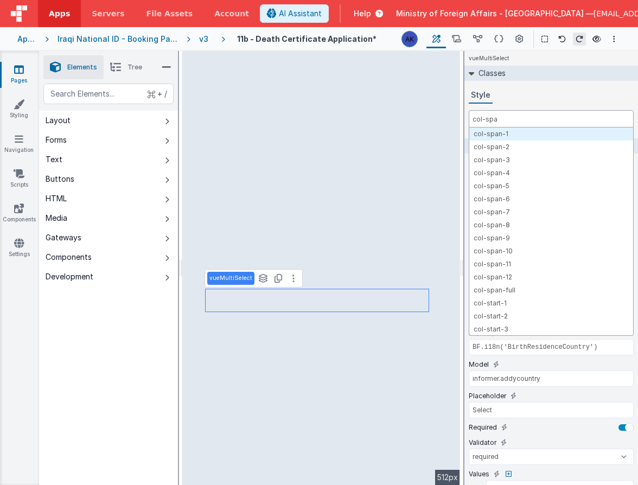
type input "col-span"
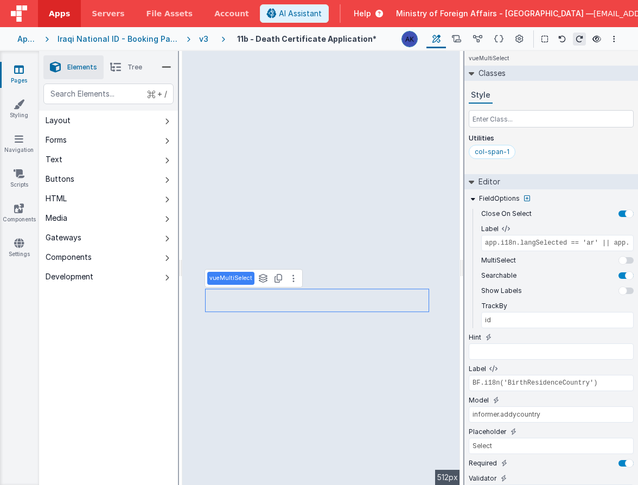
select select "email"
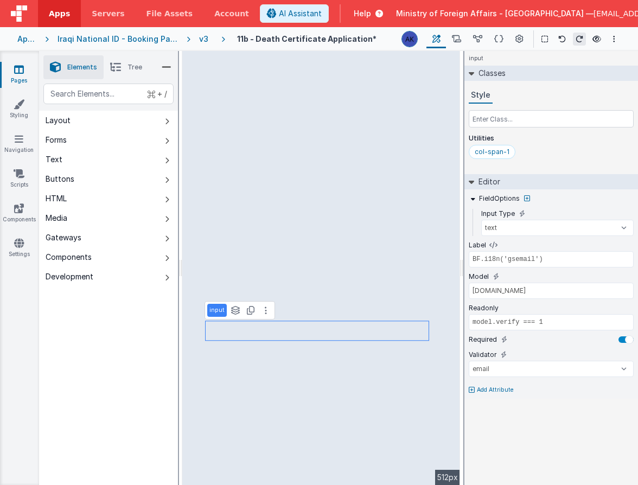
type input "BF.i18n('gsphoneno')"
type input "informer.phoneno"
select select "string"
